Goal: Find specific page/section: Find specific page/section

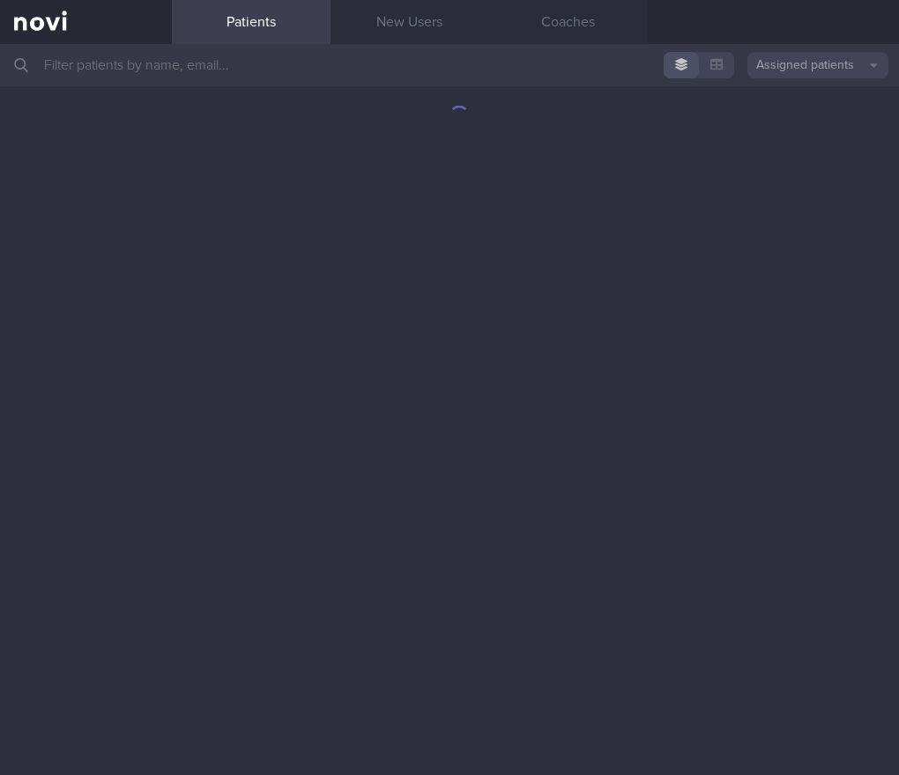
click at [302, 77] on input "text" at bounding box center [449, 65] width 899 height 42
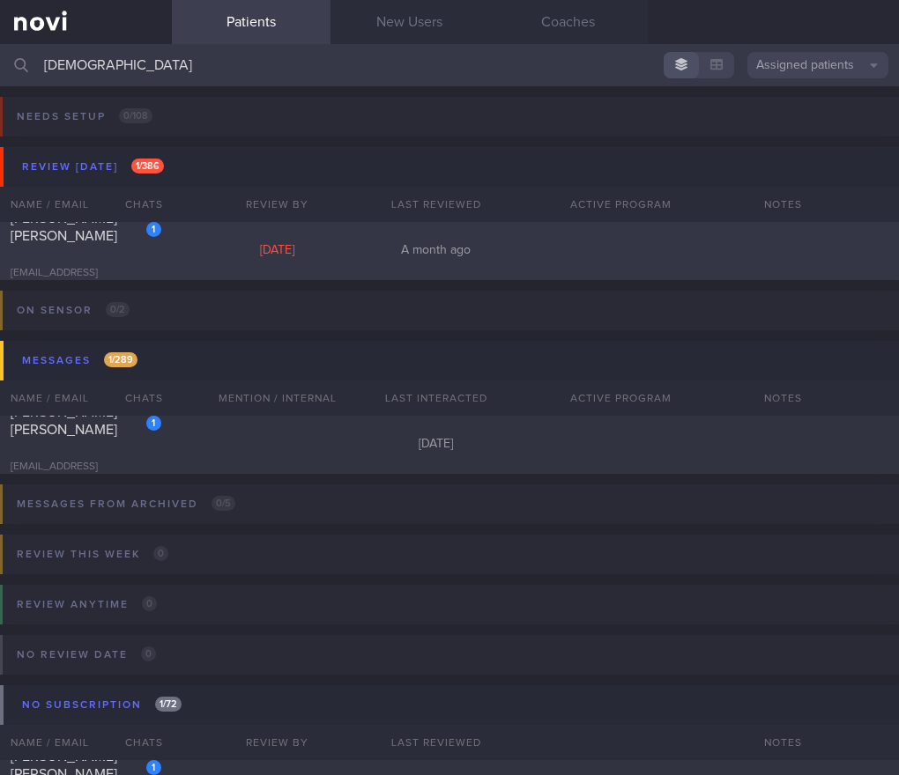
type input "[DEMOGRAPHIC_DATA]"
click at [406, 264] on div "1 [PERSON_NAME] [PERSON_NAME] [EMAIL_ADDRESS][DOMAIN_NAME] [DATE] A month ago" at bounding box center [449, 251] width 899 height 58
select select "8"
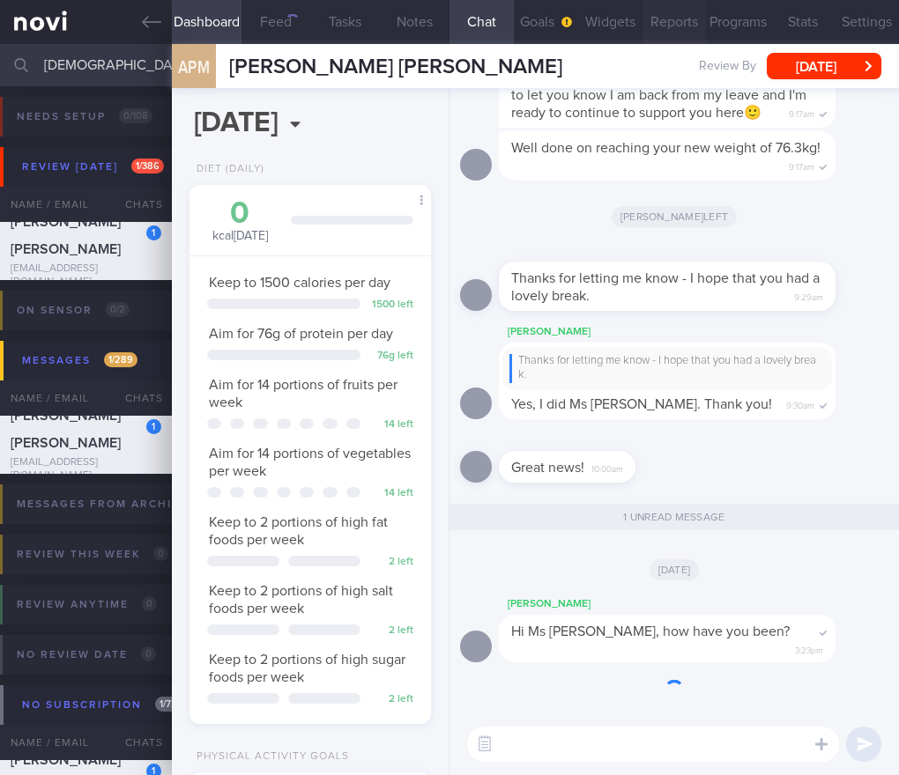
scroll to position [123, 196]
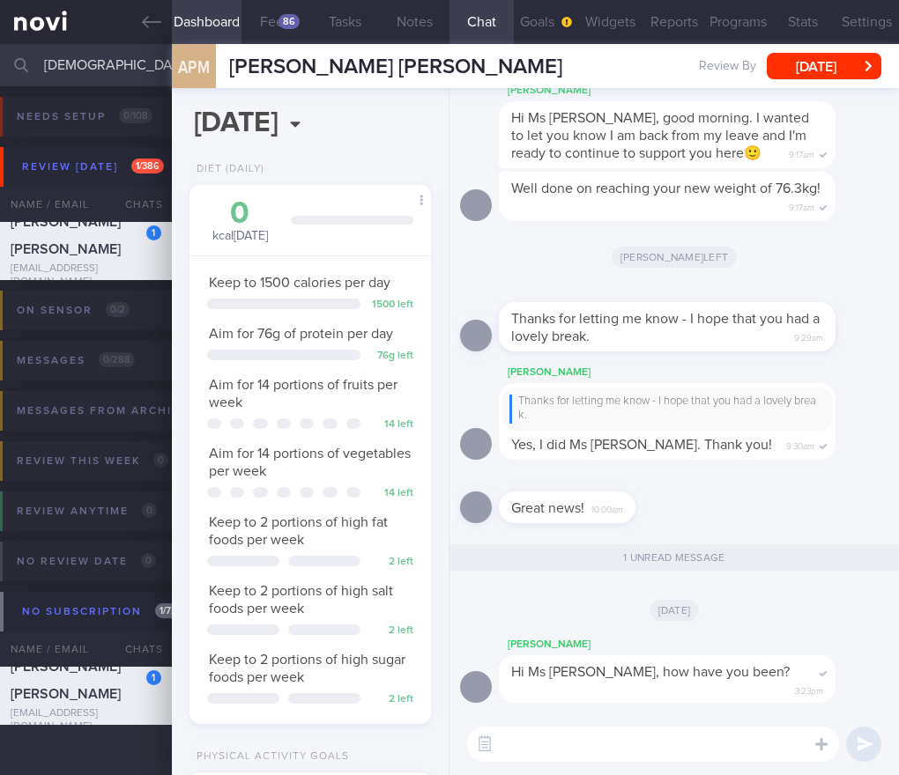
drag, startPoint x: 115, startPoint y: 72, endPoint x: -84, endPoint y: 63, distance: 198.4
click at [0, 63] on html "You are offline! Some functionality will be unavailable Patients New Users Coac…" at bounding box center [449, 387] width 899 height 775
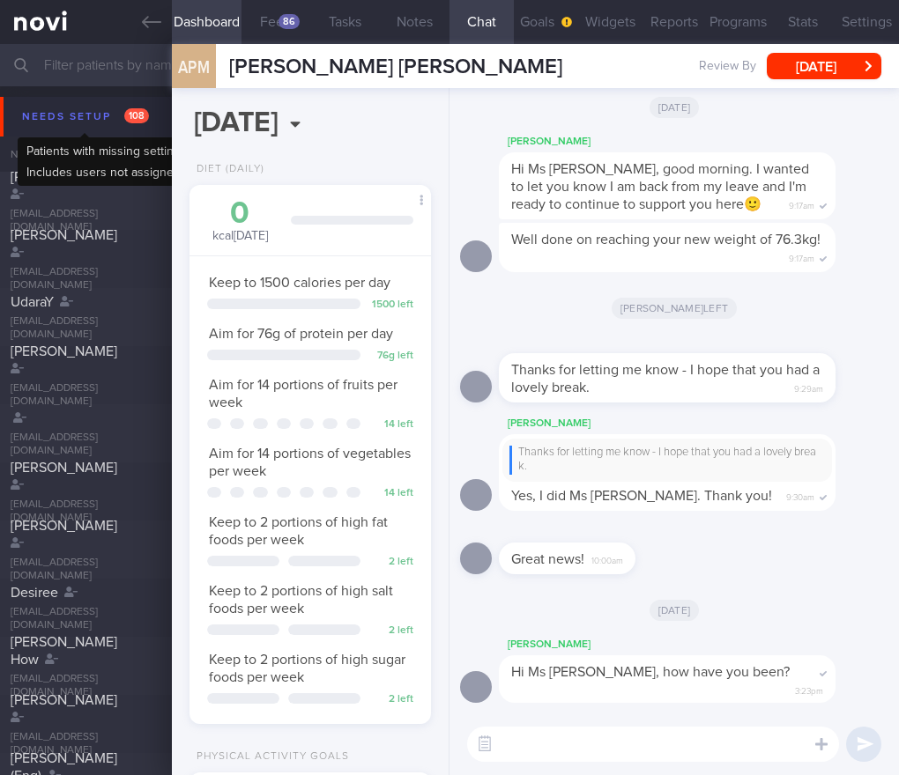
click at [133, 115] on span "108" at bounding box center [136, 115] width 25 height 15
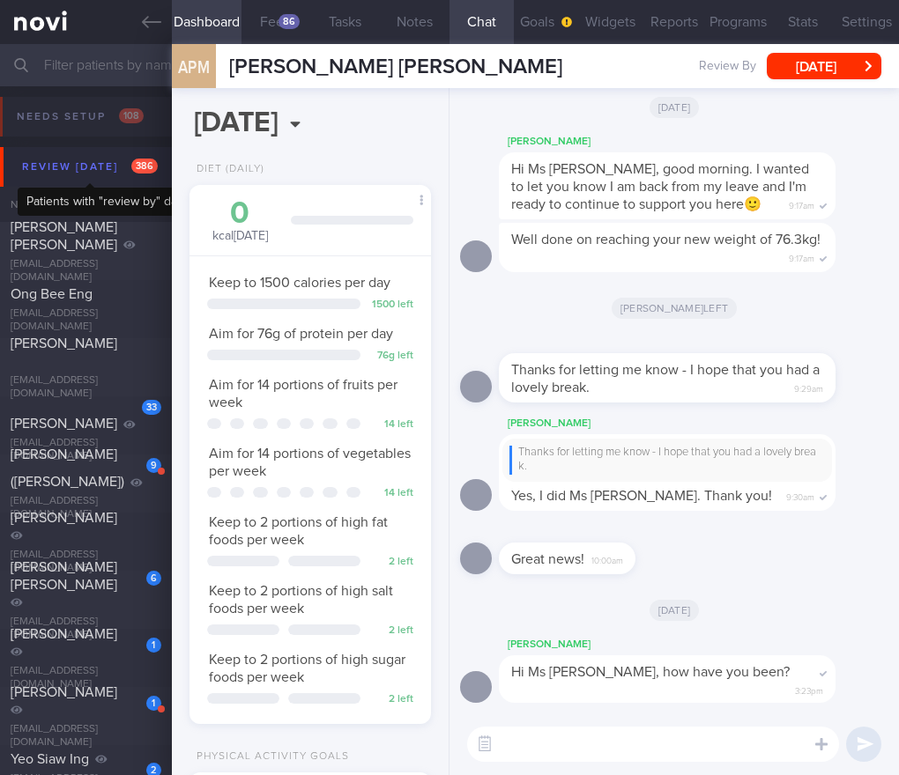
click at [67, 172] on div "Review [DATE] 386" at bounding box center [90, 167] width 144 height 24
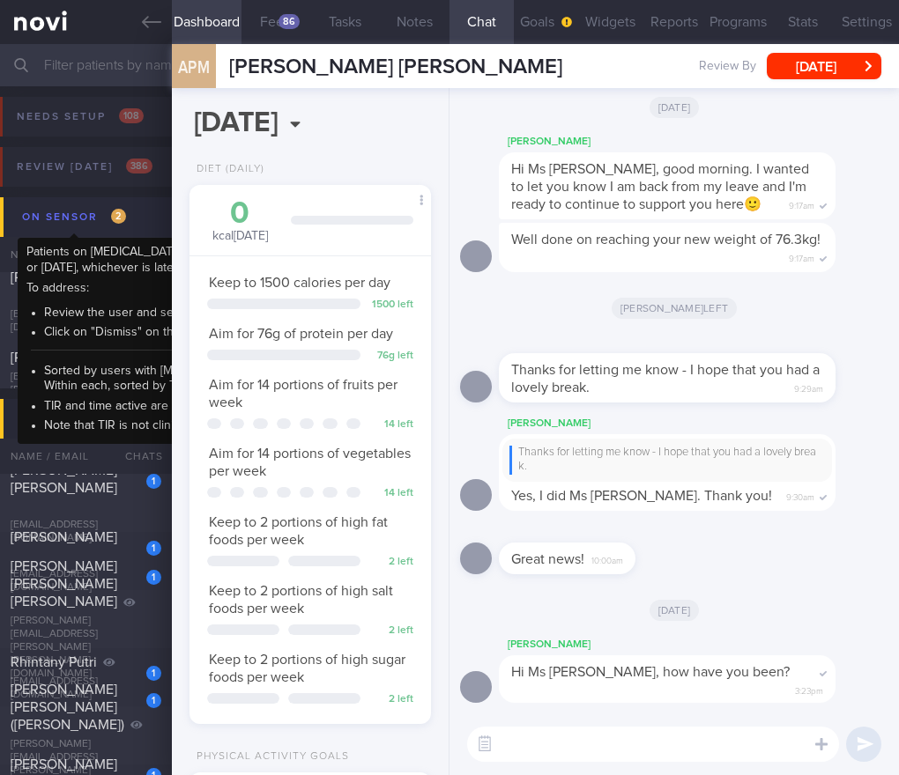
click at [106, 211] on div "On sensor 2" at bounding box center [74, 217] width 113 height 24
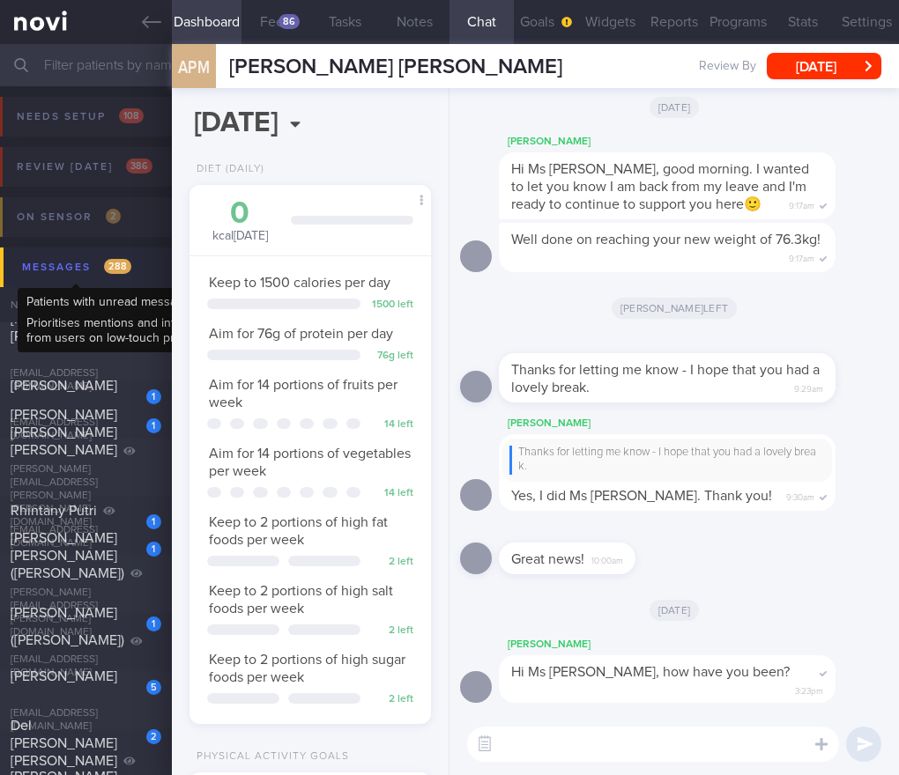
click at [114, 260] on span "288" at bounding box center [117, 266] width 27 height 15
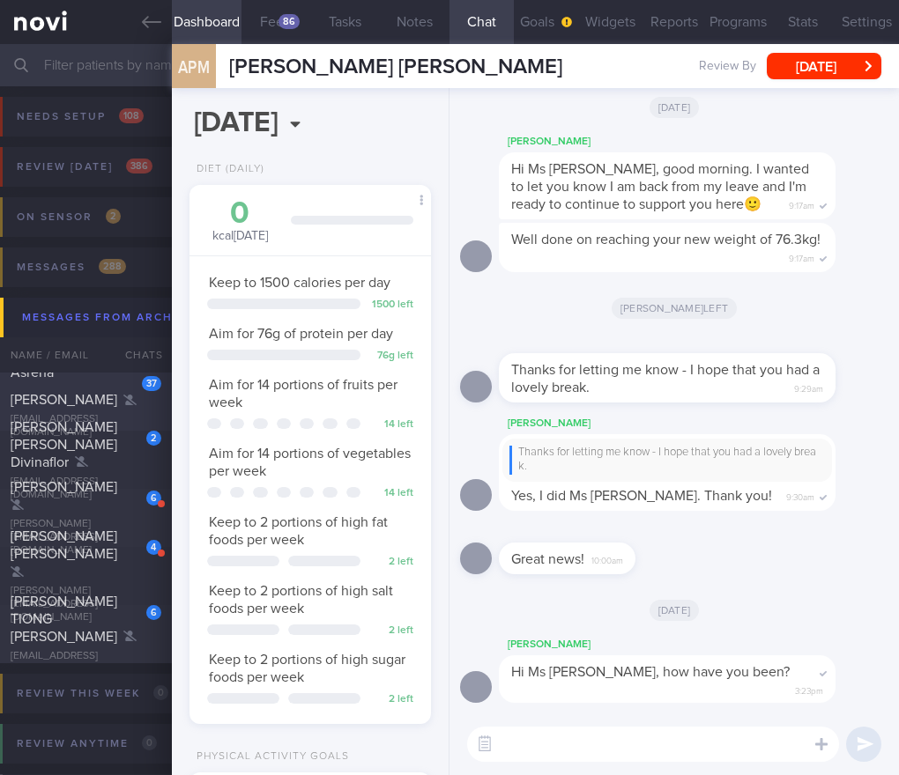
click at [136, 391] on div "37" at bounding box center [139, 377] width 43 height 27
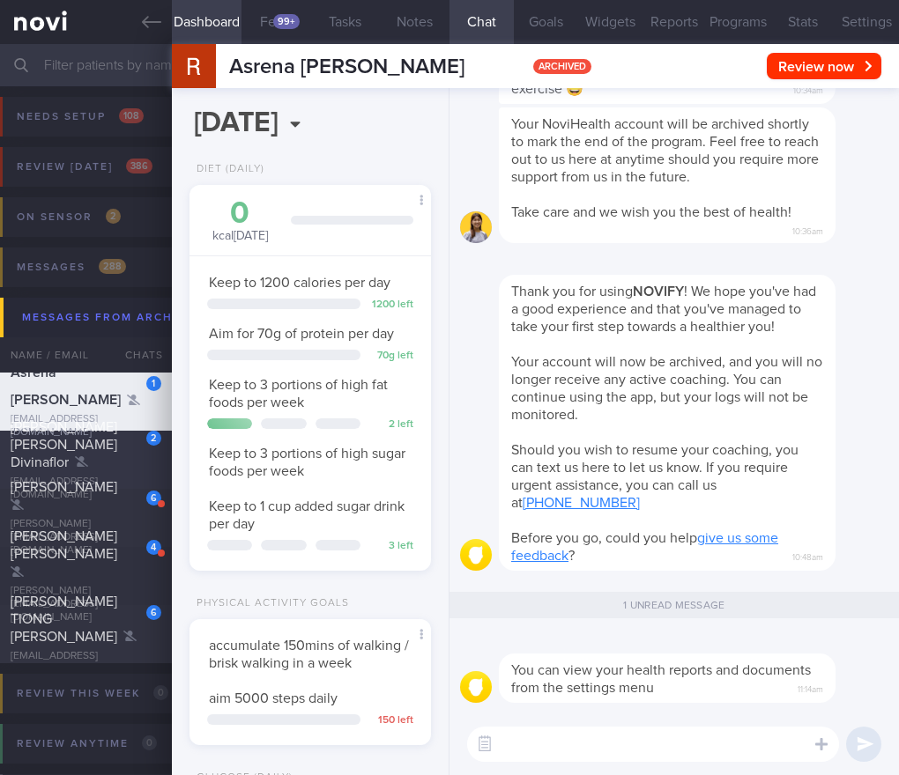
scroll to position [101, 204]
click at [79, 444] on div "[PERSON_NAME] [PERSON_NAME] Divinaflor" at bounding box center [84, 444] width 146 height 53
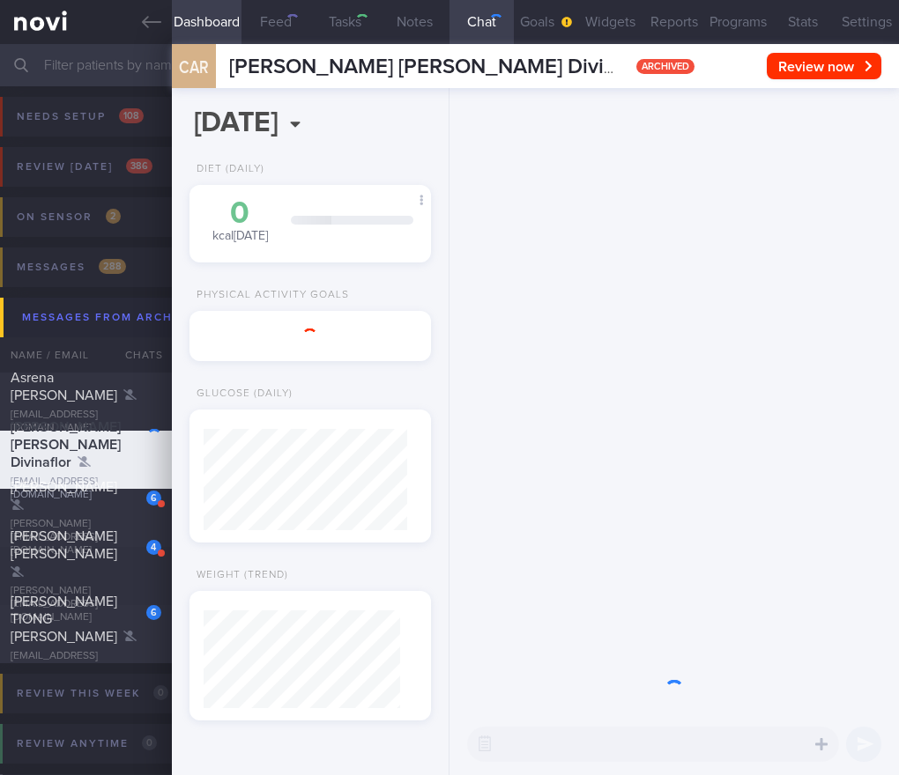
select select "8"
type input "Mt Alvernia [MEDICAL_DATA] TCU [DATE] for Fatty [MEDICAL_DATA]"
select select "9"
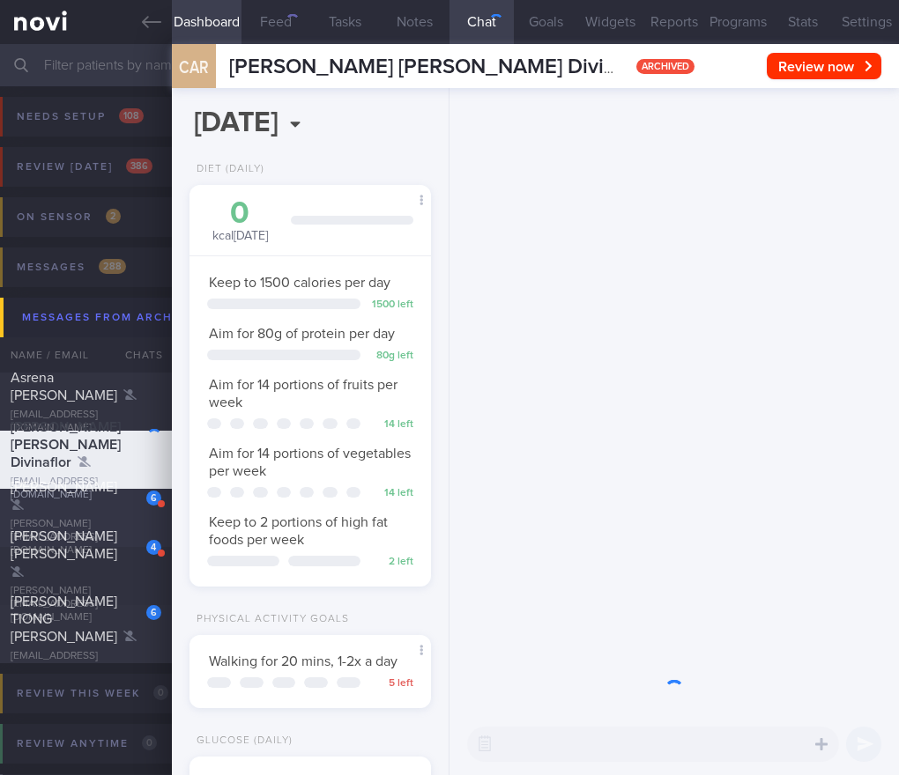
scroll to position [101, 204]
